Goal: Check status: Check status

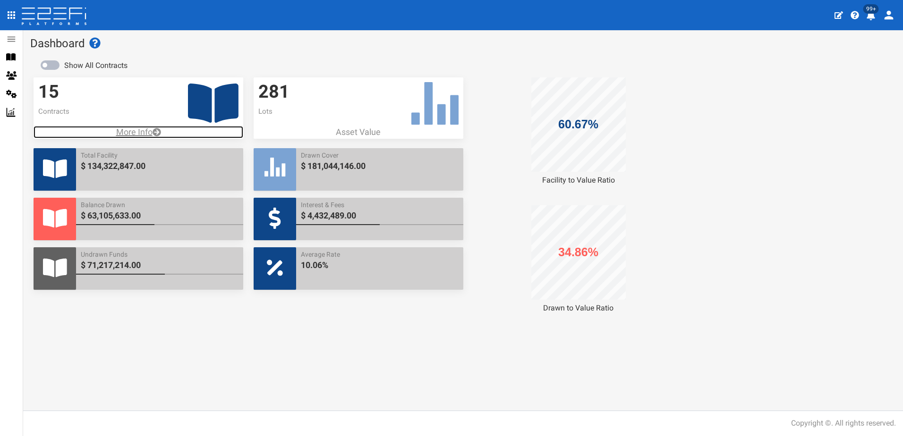
click at [124, 130] on p "More Info" at bounding box center [139, 132] width 210 height 12
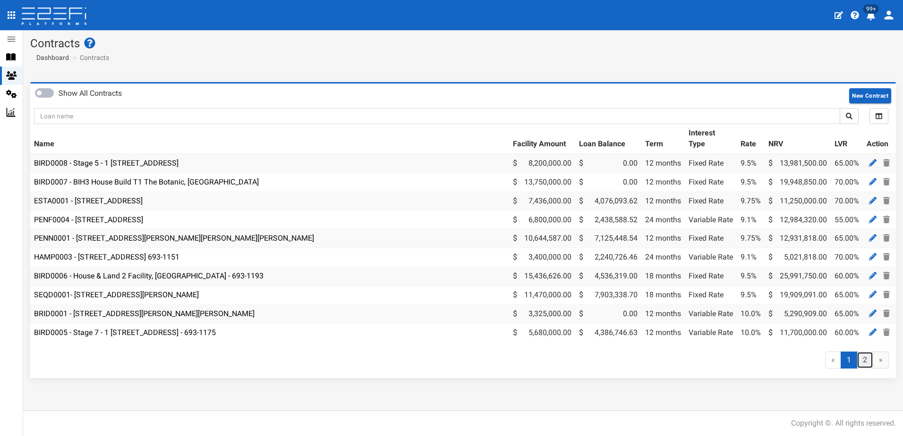
click at [862, 365] on link "2" at bounding box center [864, 360] width 17 height 17
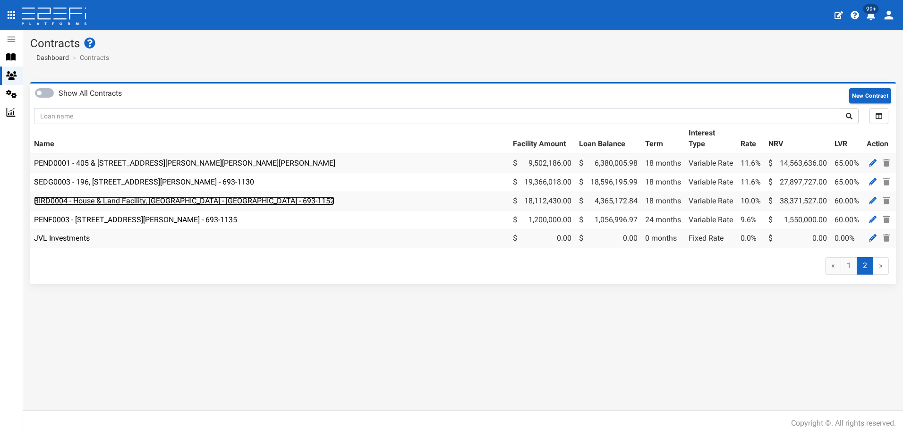
click at [136, 198] on link "BIRD0004 - House & Land Facility, Port Macquarie - VANT02 - 693-1152" at bounding box center [184, 200] width 300 height 9
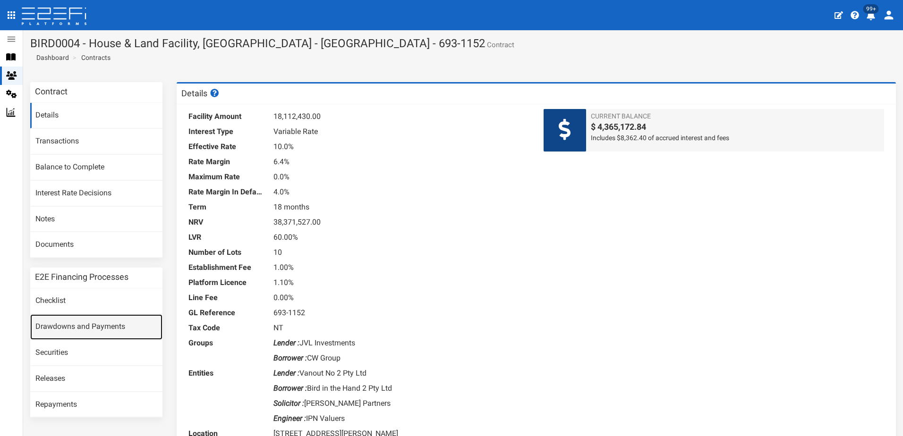
click at [71, 325] on link "Drawdowns and Payments" at bounding box center [96, 326] width 132 height 25
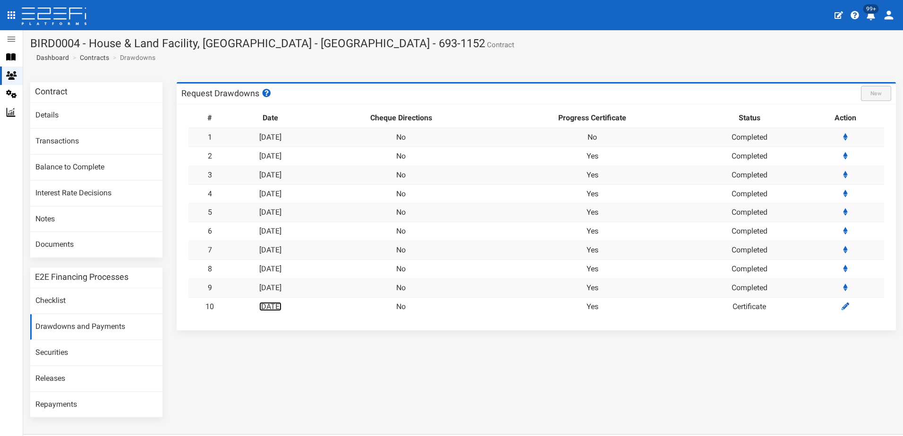
click at [280, 305] on link "30-09-2025" at bounding box center [270, 306] width 22 height 9
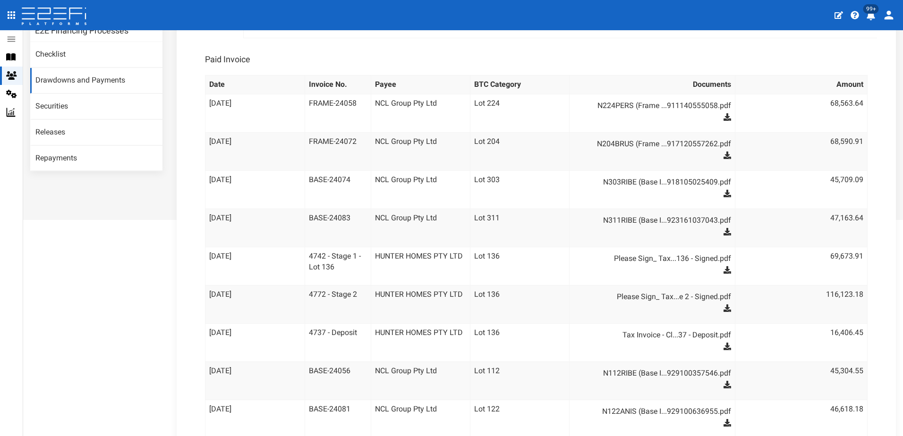
scroll to position [331, 0]
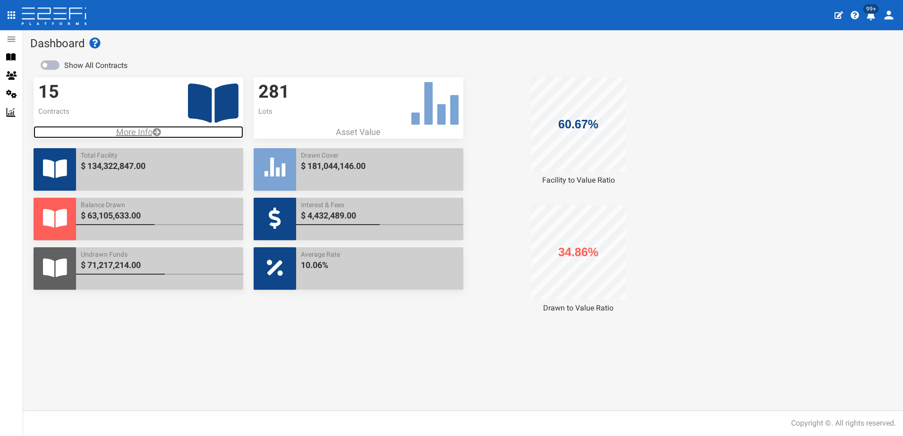
click at [141, 130] on p "More Info" at bounding box center [139, 132] width 210 height 12
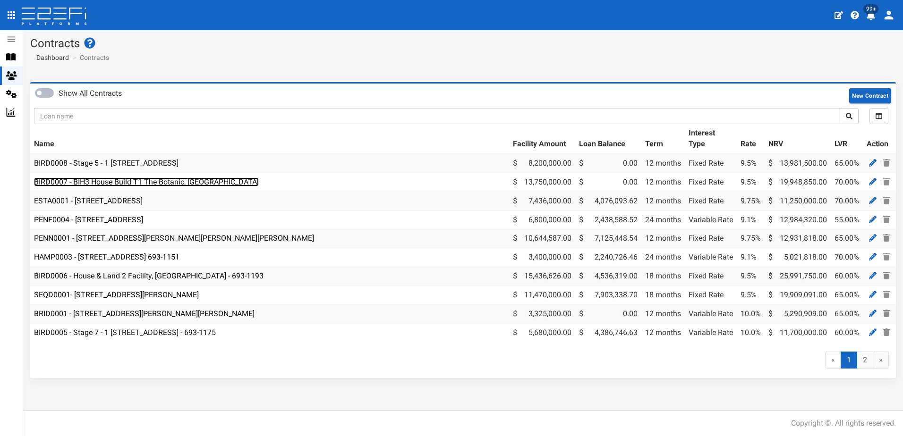
click at [133, 178] on link "BIRD0007 - BIH3 House Build T1 The Botanic, [GEOGRAPHIC_DATA]" at bounding box center [146, 182] width 225 height 9
